Goal: Task Accomplishment & Management: Manage account settings

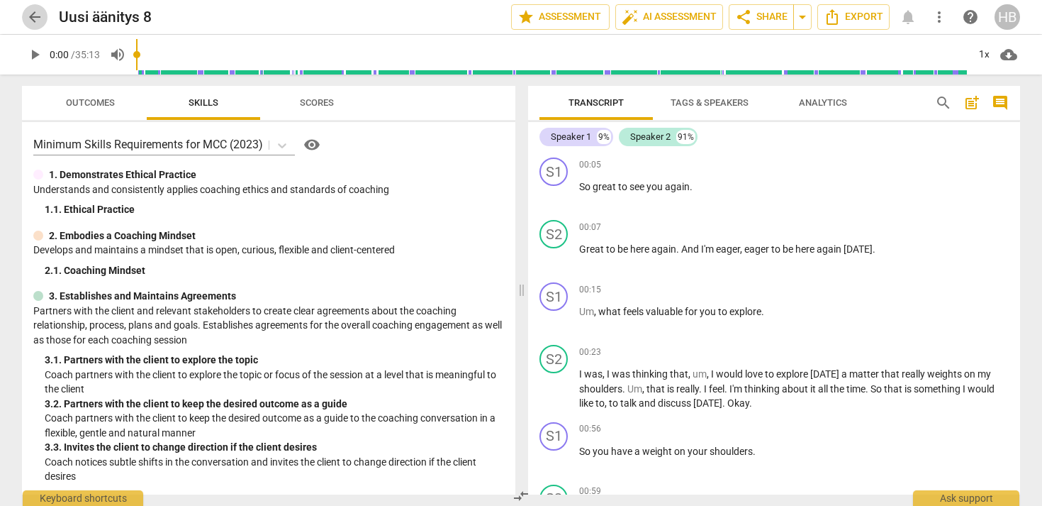
click at [35, 11] on span "arrow_back" at bounding box center [34, 17] width 17 height 17
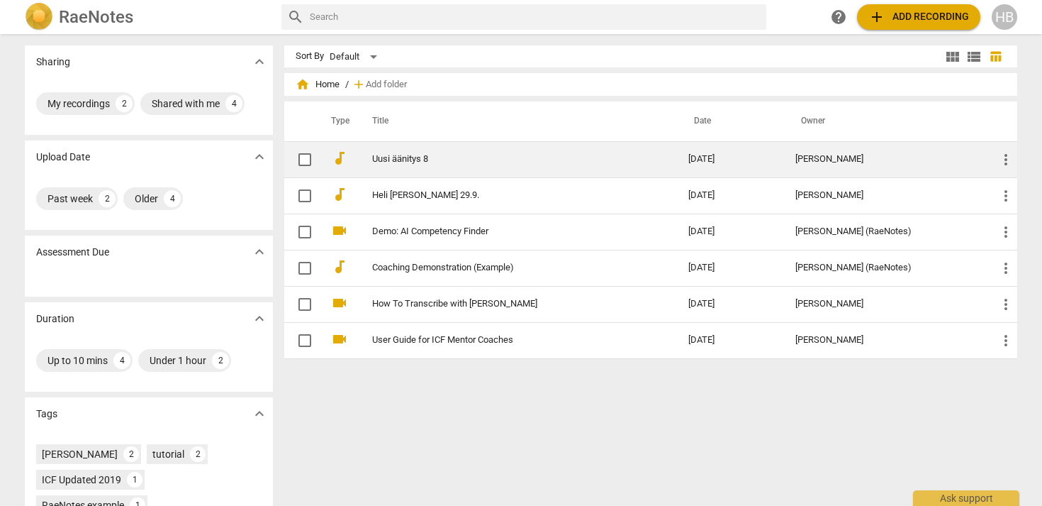
click at [435, 155] on link "Uusi äänitys 8" at bounding box center [504, 159] width 265 height 11
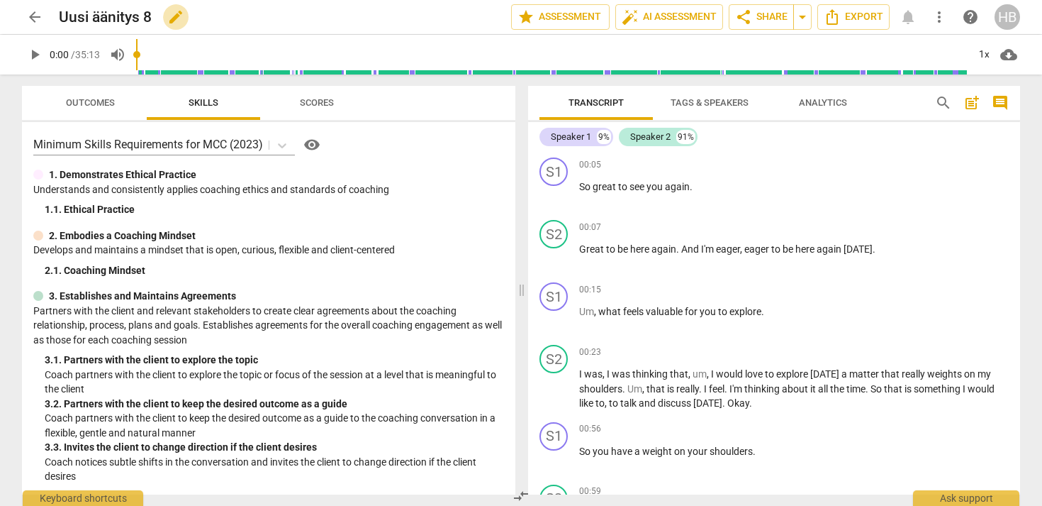
click at [173, 18] on span "edit" at bounding box center [175, 17] width 17 height 17
drag, startPoint x: 158, startPoint y: 13, endPoint x: 55, endPoint y: 14, distance: 103.5
click at [55, 14] on div "arrow_back Uusi äänitys 8 done clear star Assessment auto_fix_high AI Assessm…" at bounding box center [521, 17] width 998 height 27
type input "h"
type input "H ja N klo 8"
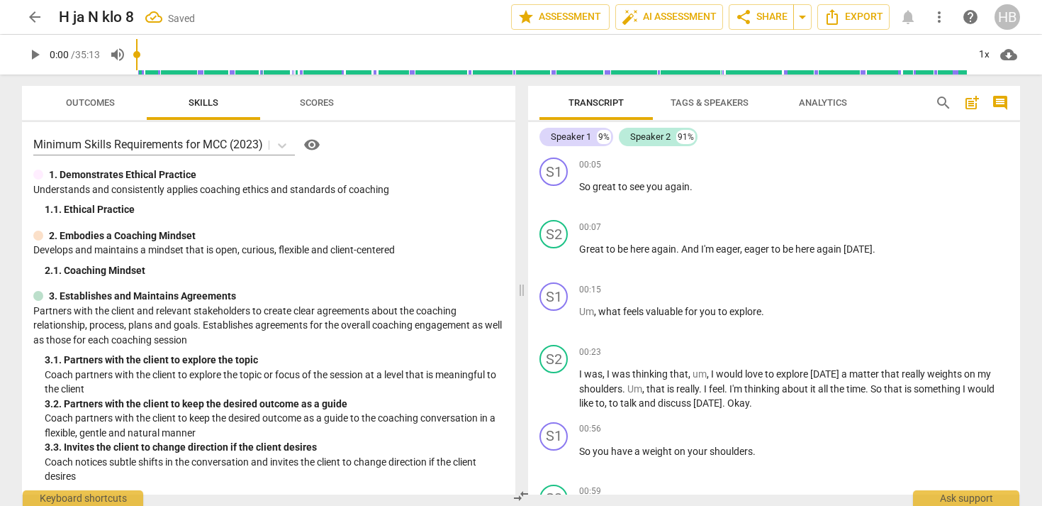
click at [32, 13] on span "arrow_back" at bounding box center [34, 17] width 17 height 17
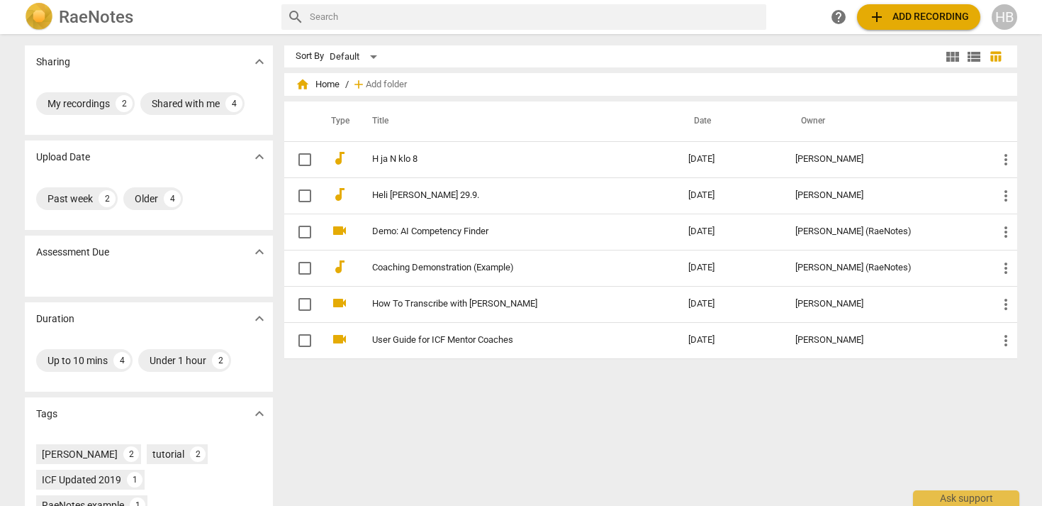
click at [910, 17] on span "add Add recording" at bounding box center [919, 17] width 101 height 17
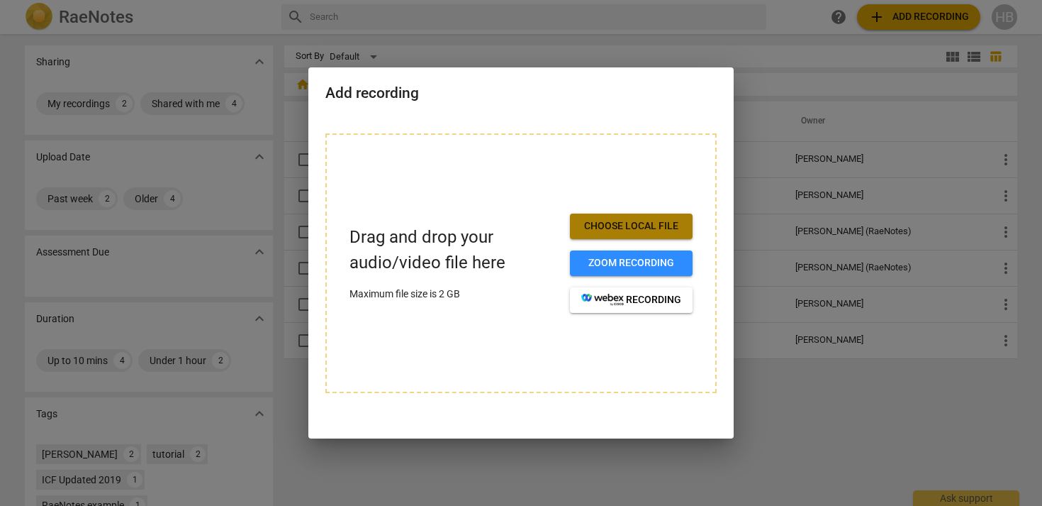
click at [619, 226] on span "Choose local file" at bounding box center [631, 226] width 100 height 14
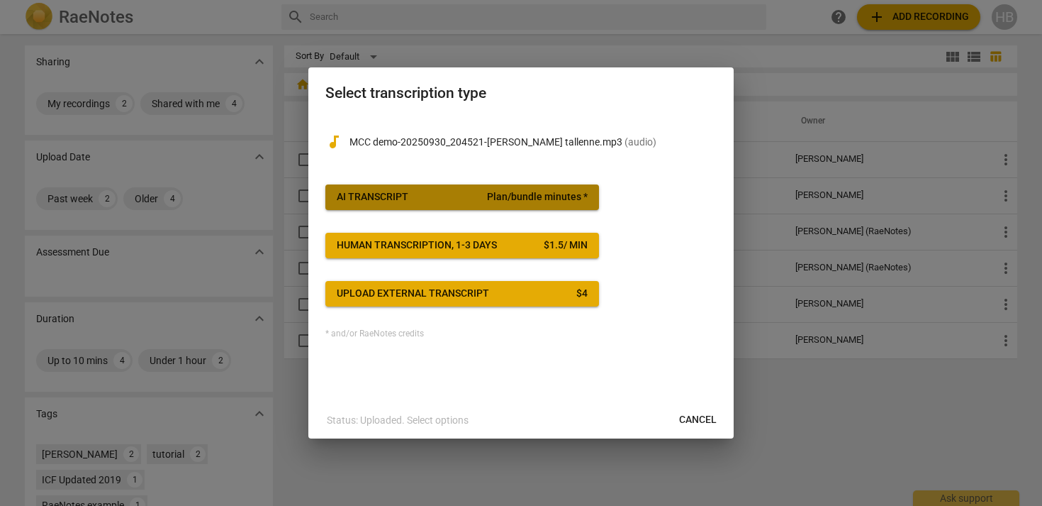
click at [526, 197] on span "Plan/bundle minutes *" at bounding box center [537, 197] width 101 height 14
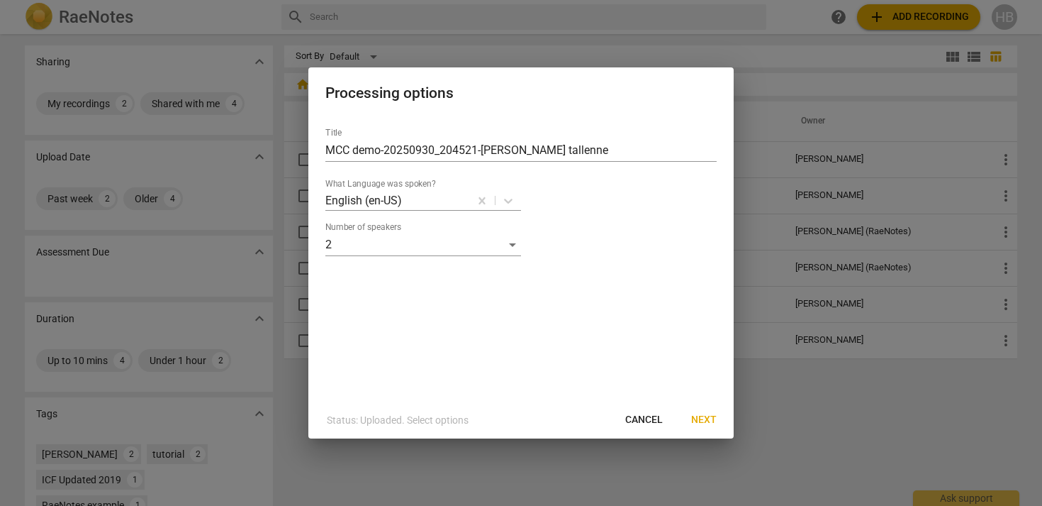
click at [708, 420] on span "Next" at bounding box center [704, 420] width 26 height 14
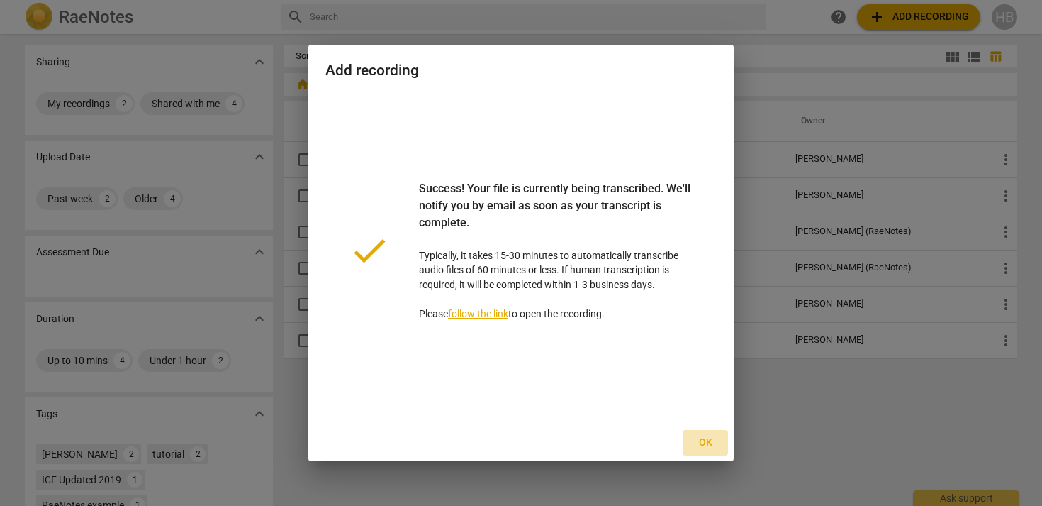
click at [708, 437] on span "Ok" at bounding box center [705, 442] width 23 height 14
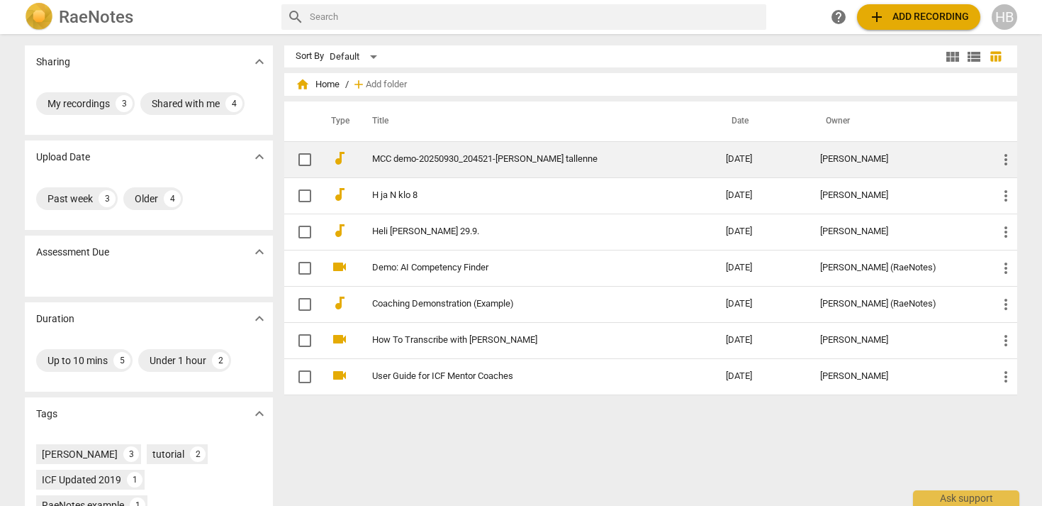
click at [464, 155] on link "MCC demo-20250930_204521-[PERSON_NAME] tallenne" at bounding box center [523, 159] width 303 height 11
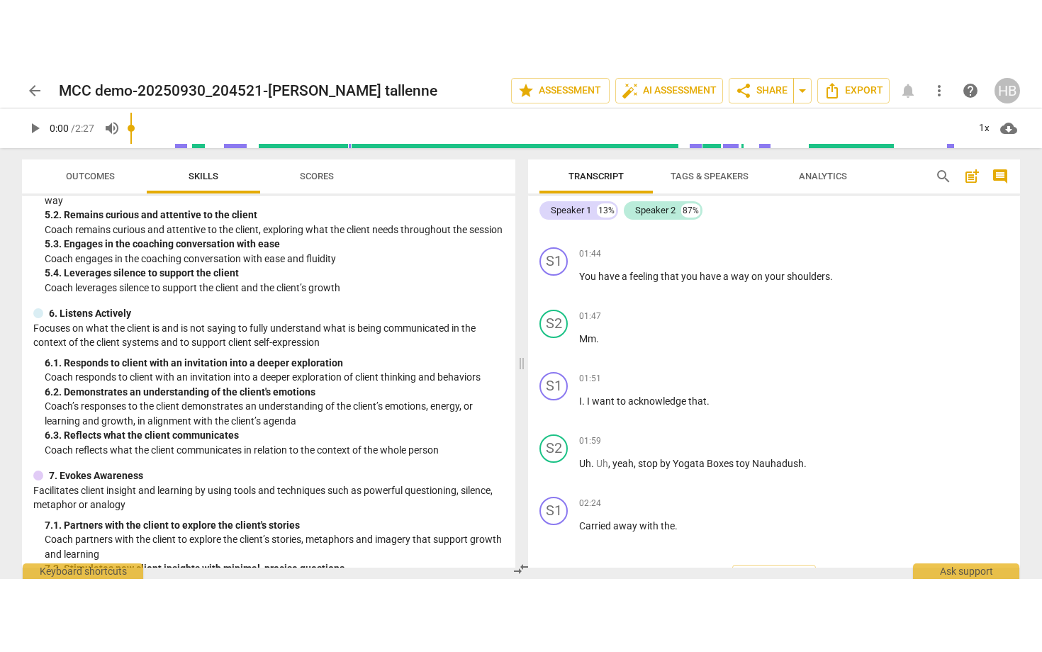
scroll to position [564, 0]
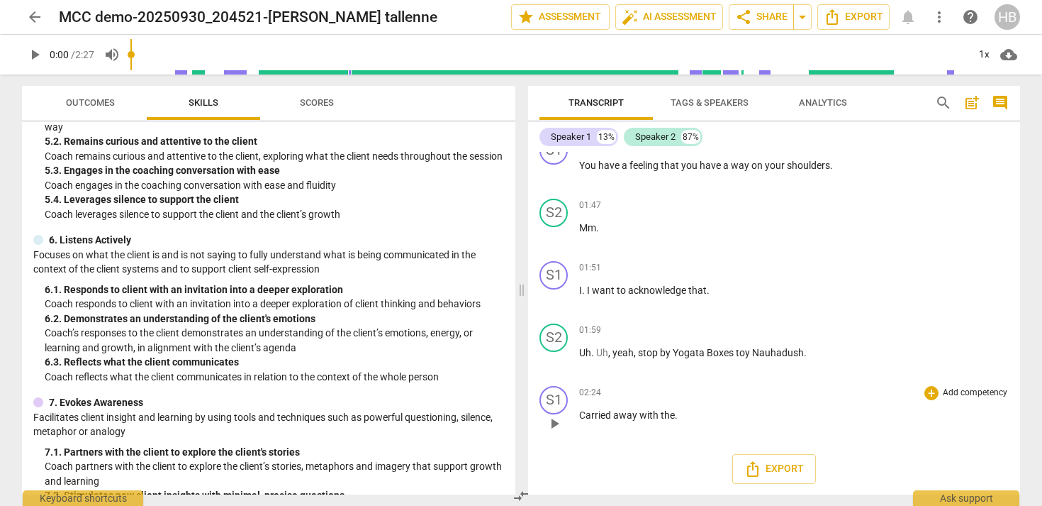
click at [555, 423] on span "play_arrow" at bounding box center [554, 423] width 17 height 17
type input "147"
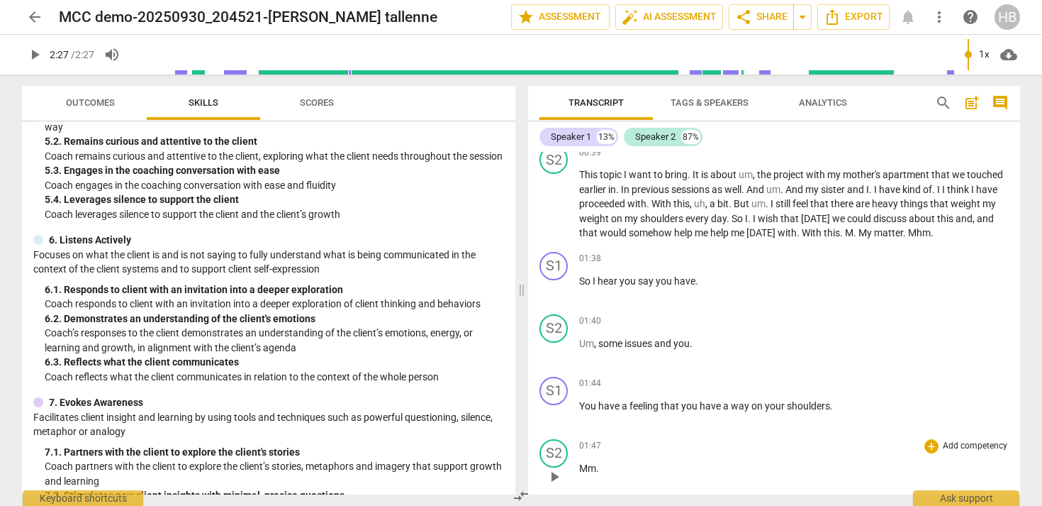
scroll to position [301, 0]
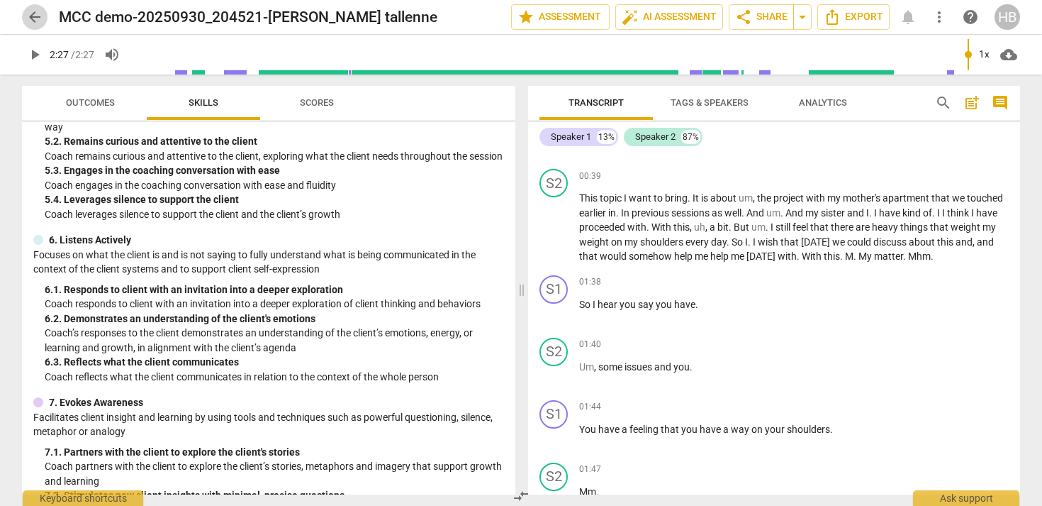
click at [30, 16] on span "arrow_back" at bounding box center [34, 17] width 17 height 17
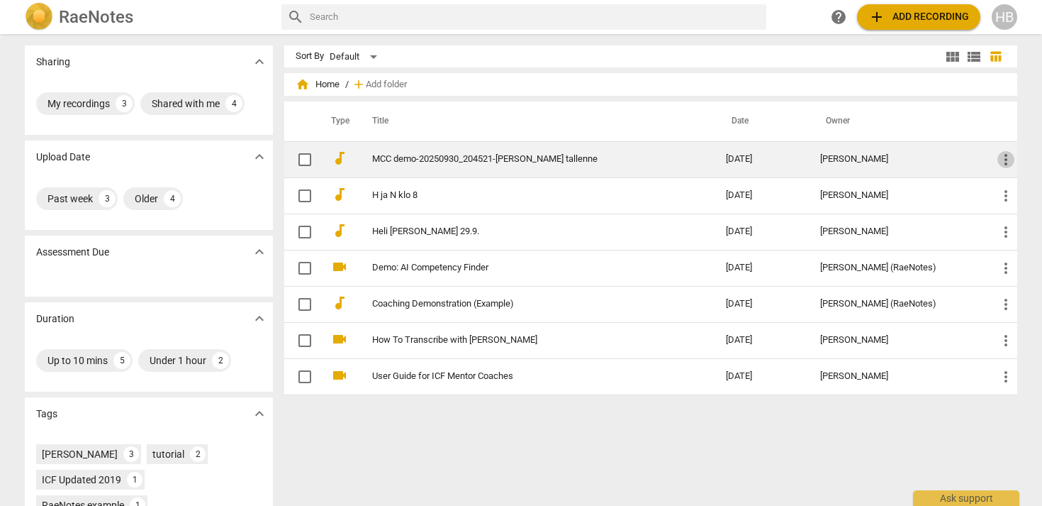
click at [1006, 157] on span "more_vert" at bounding box center [1006, 159] width 17 height 17
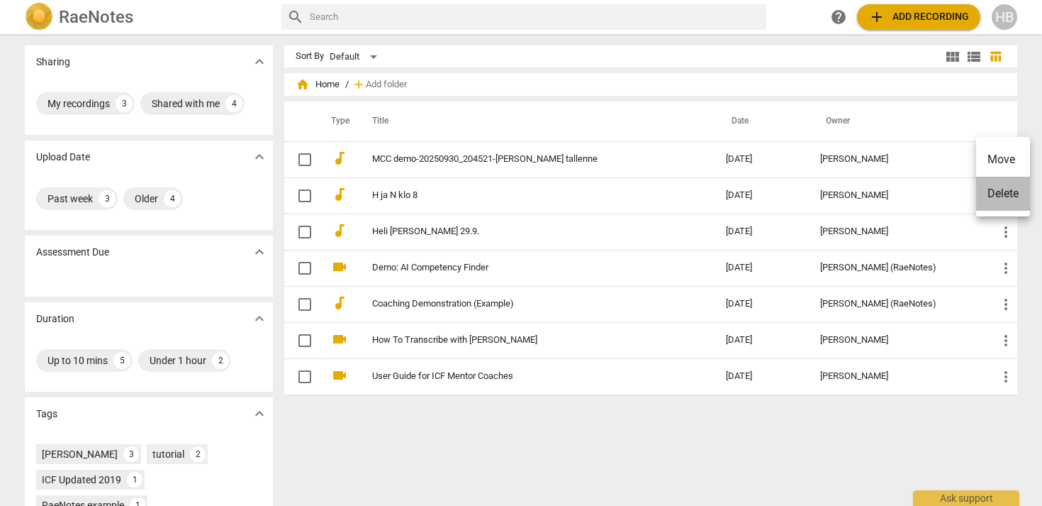
click at [997, 201] on li "Delete" at bounding box center [1003, 194] width 54 height 34
